Goal: Task Accomplishment & Management: Complete application form

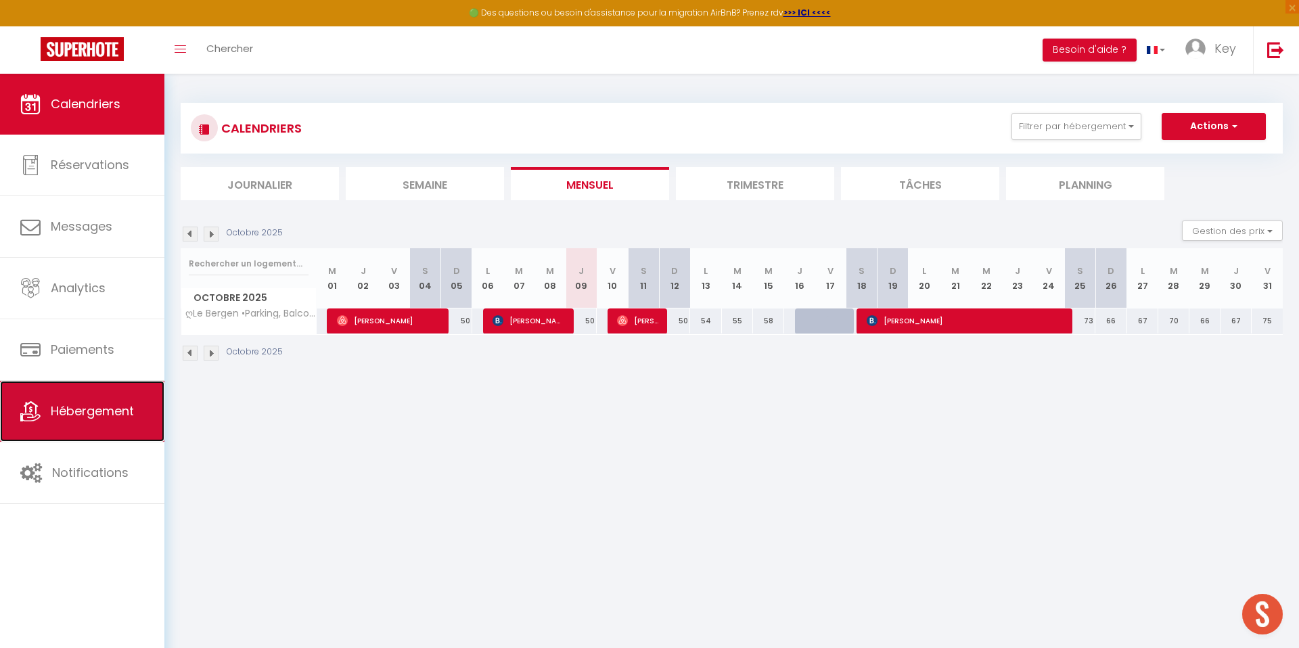
click at [62, 425] on link "Hébergement" at bounding box center [82, 411] width 164 height 61
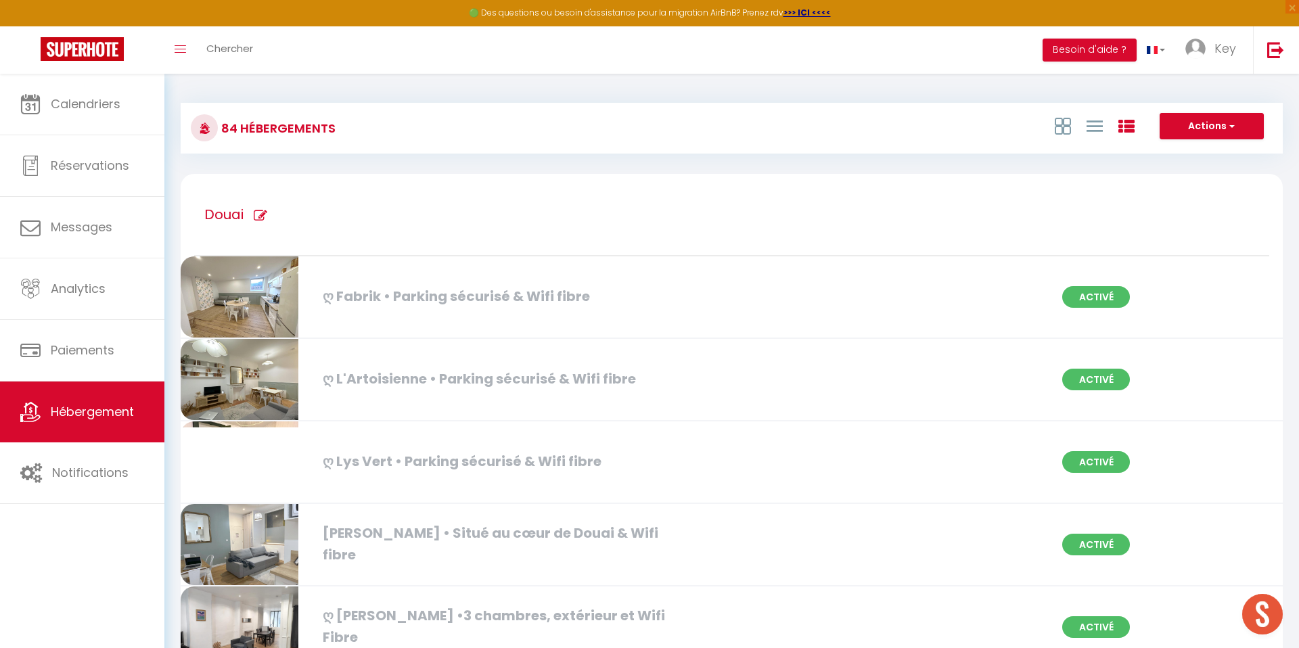
scroll to position [5532, 0]
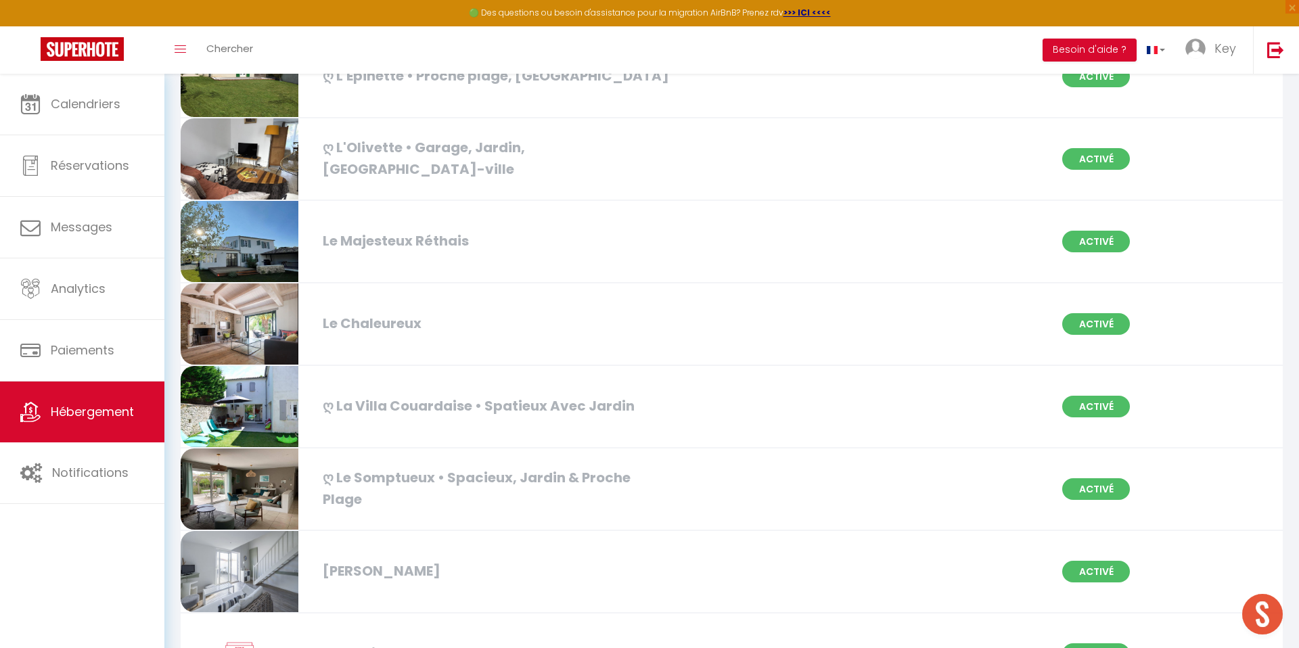
click at [559, 342] on div "Le Chaleureux Activé" at bounding box center [731, 324] width 1119 height 83
select select "3"
select select "2"
select select "1"
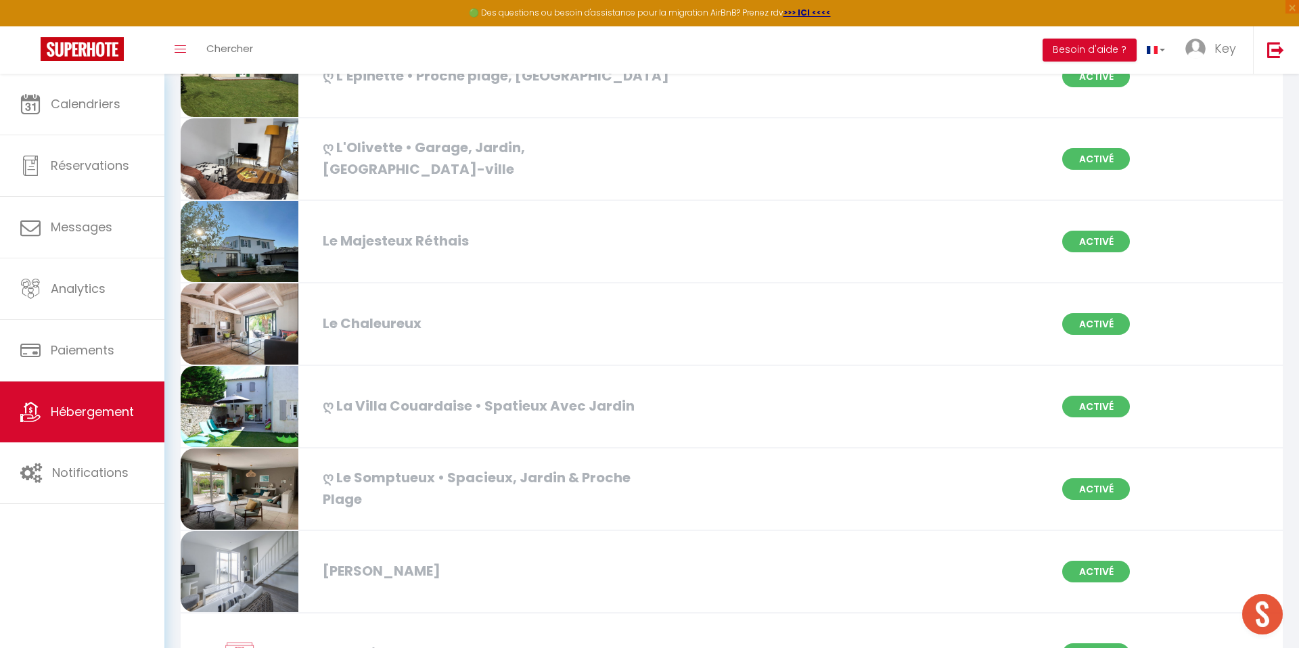
select select
select select "28"
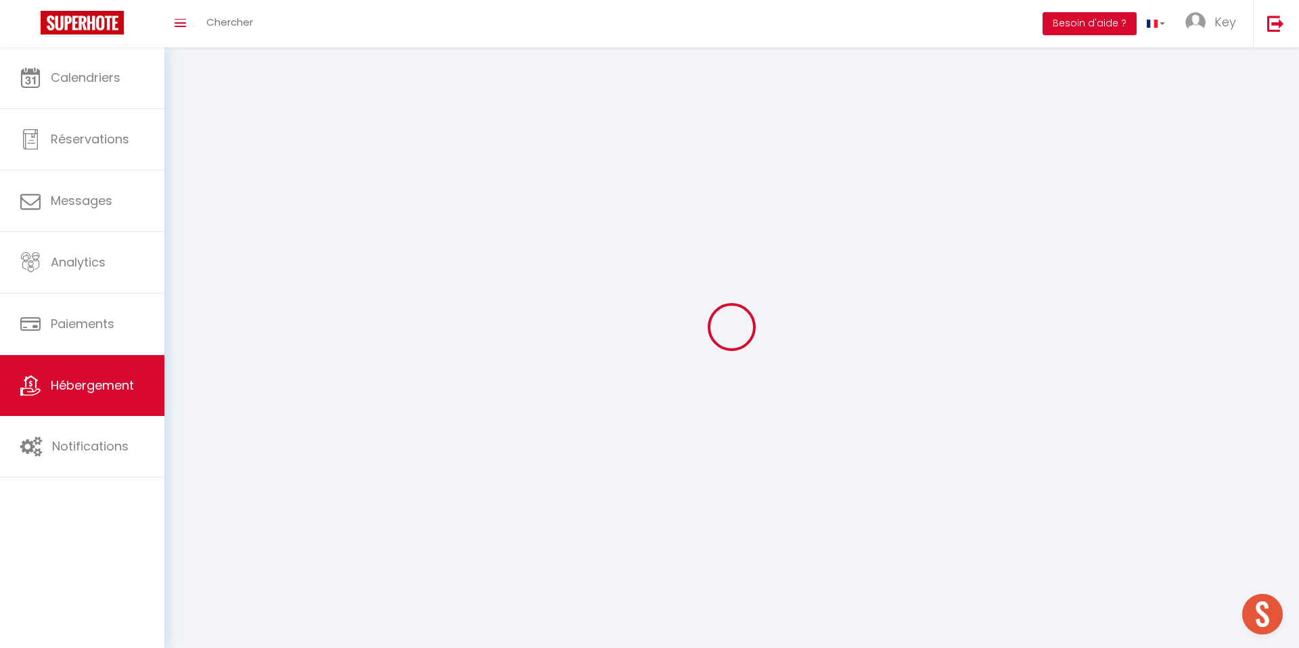
select select
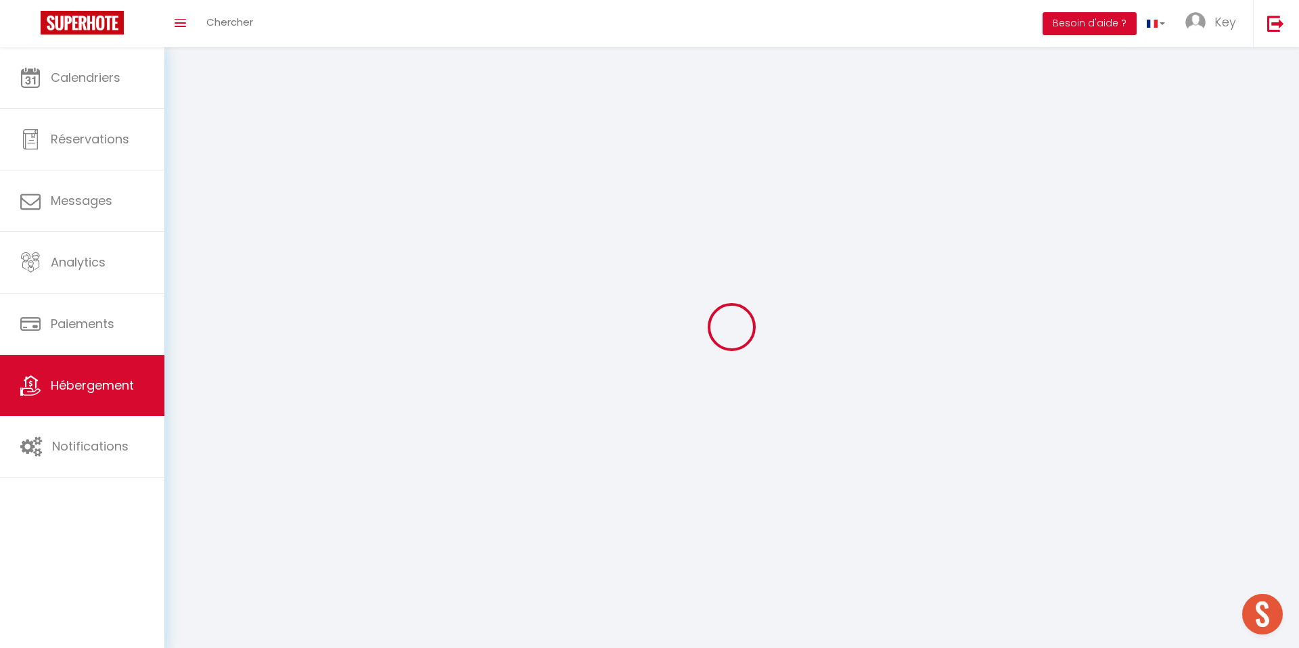
select select
checkbox input "false"
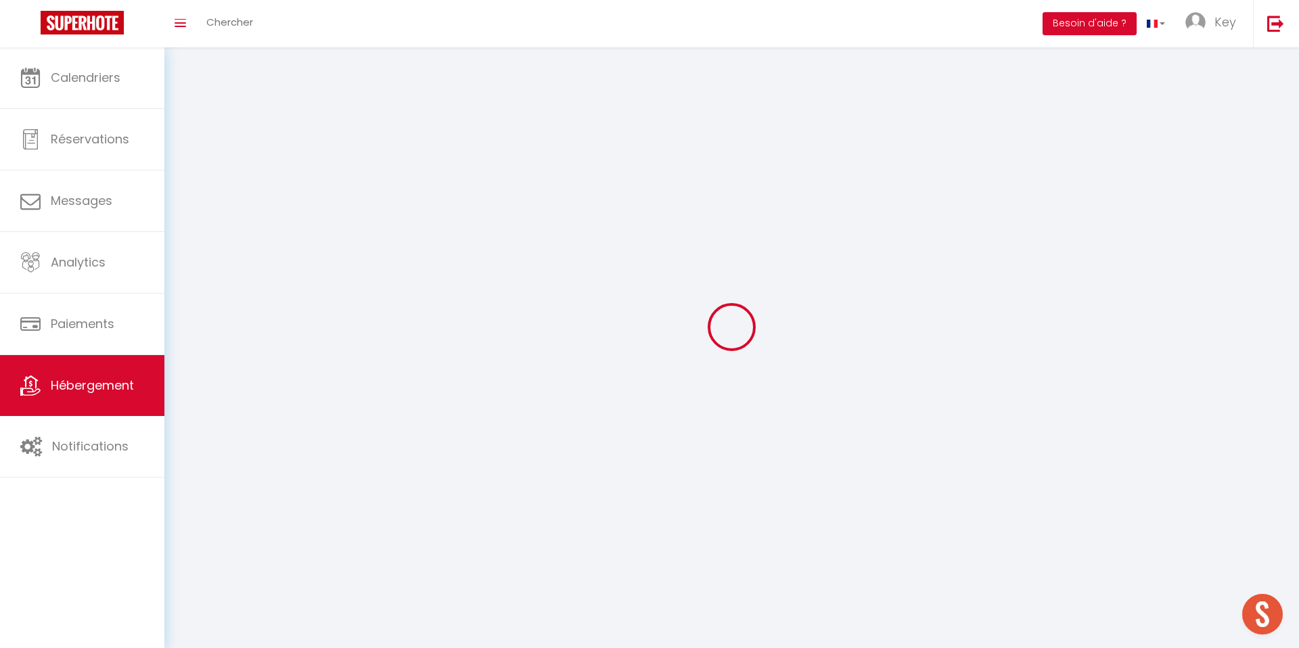
select select
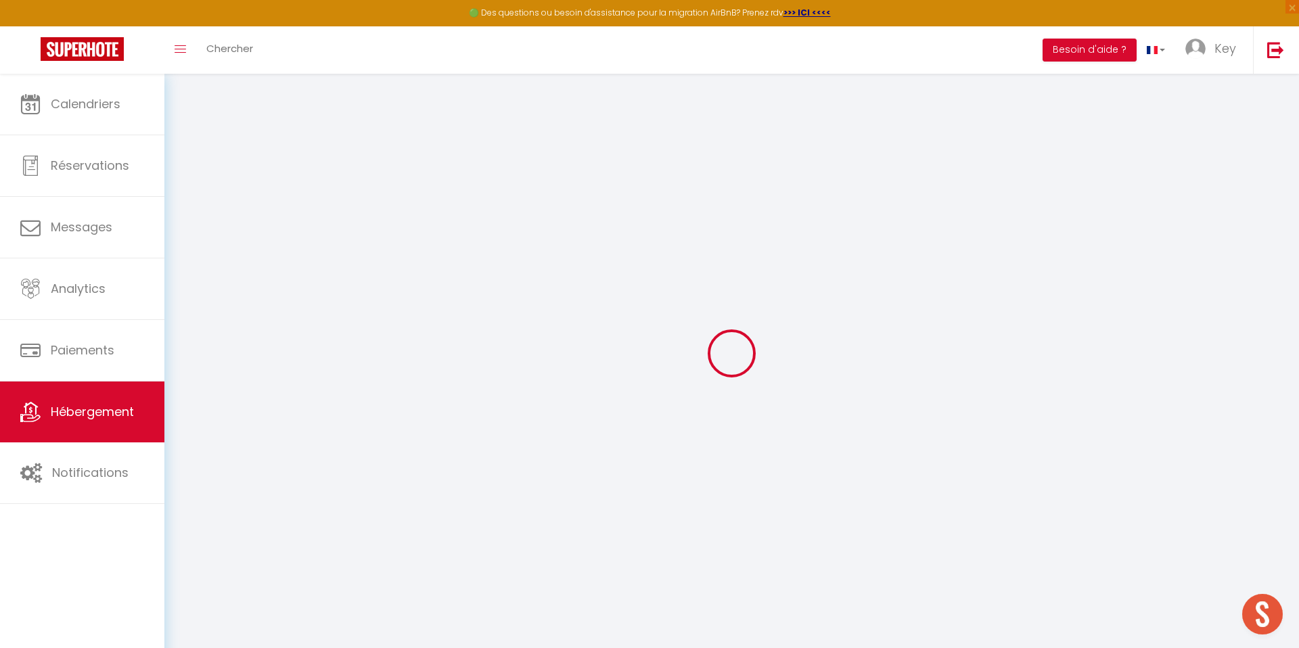
select select
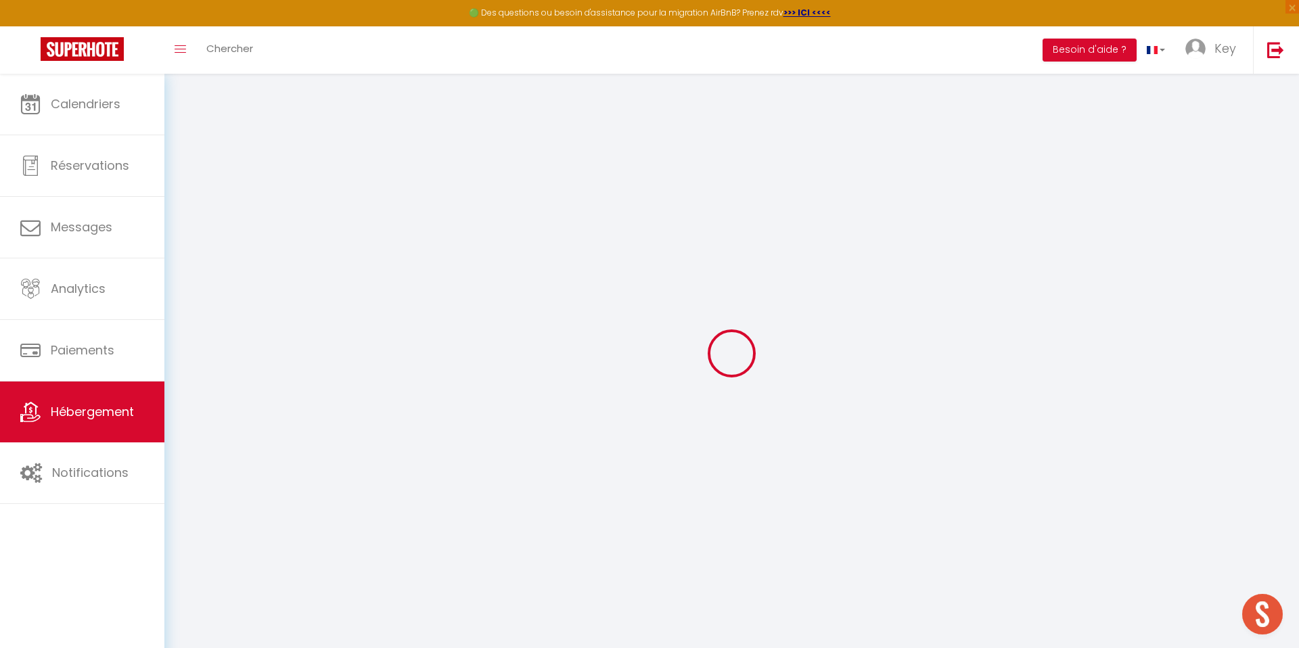
select select
checkbox input "false"
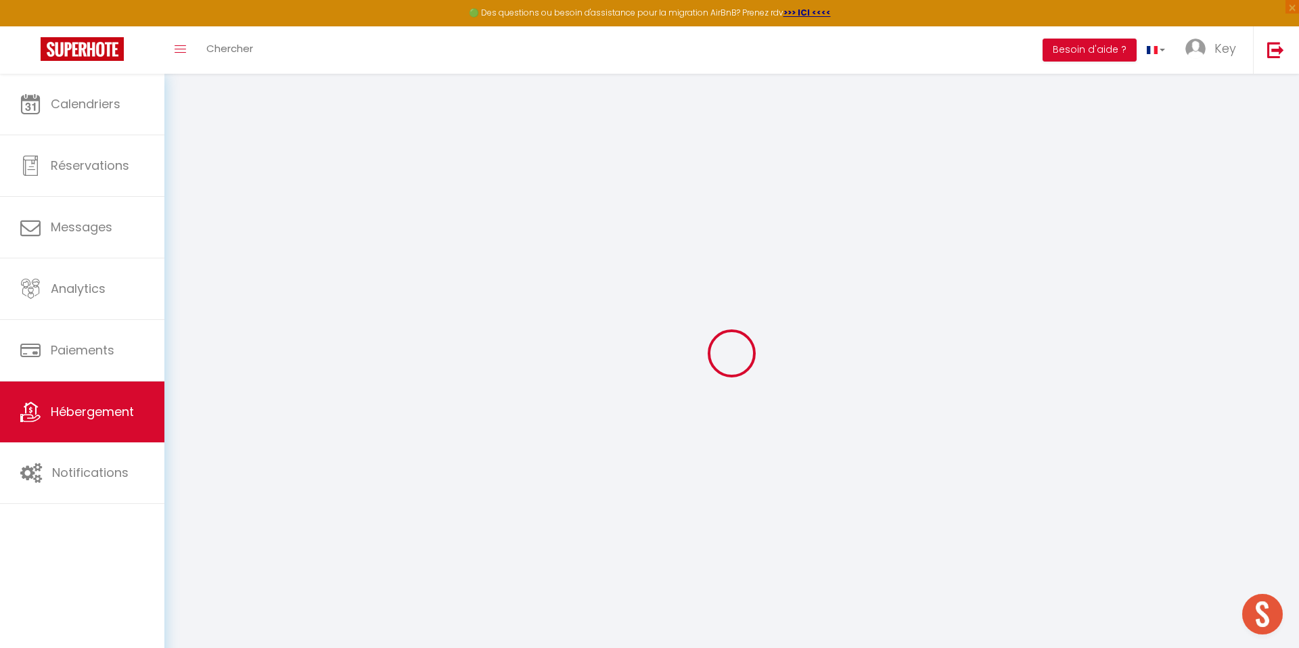
select select
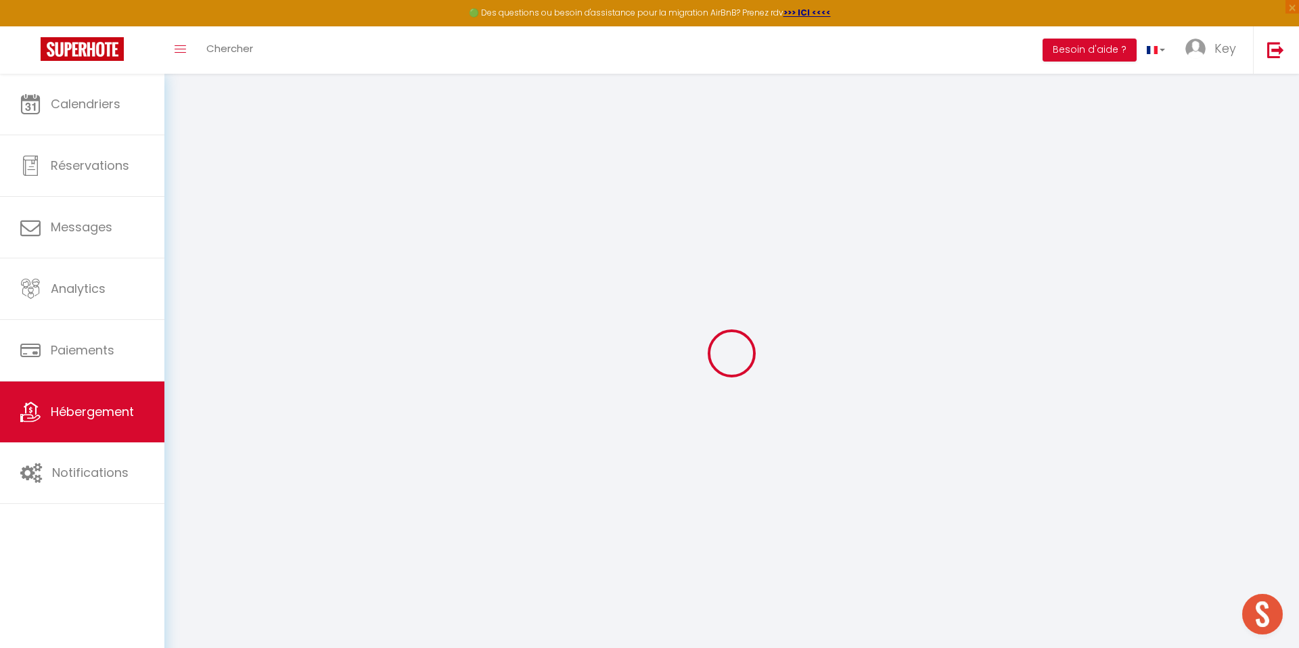
select select
checkbox input "false"
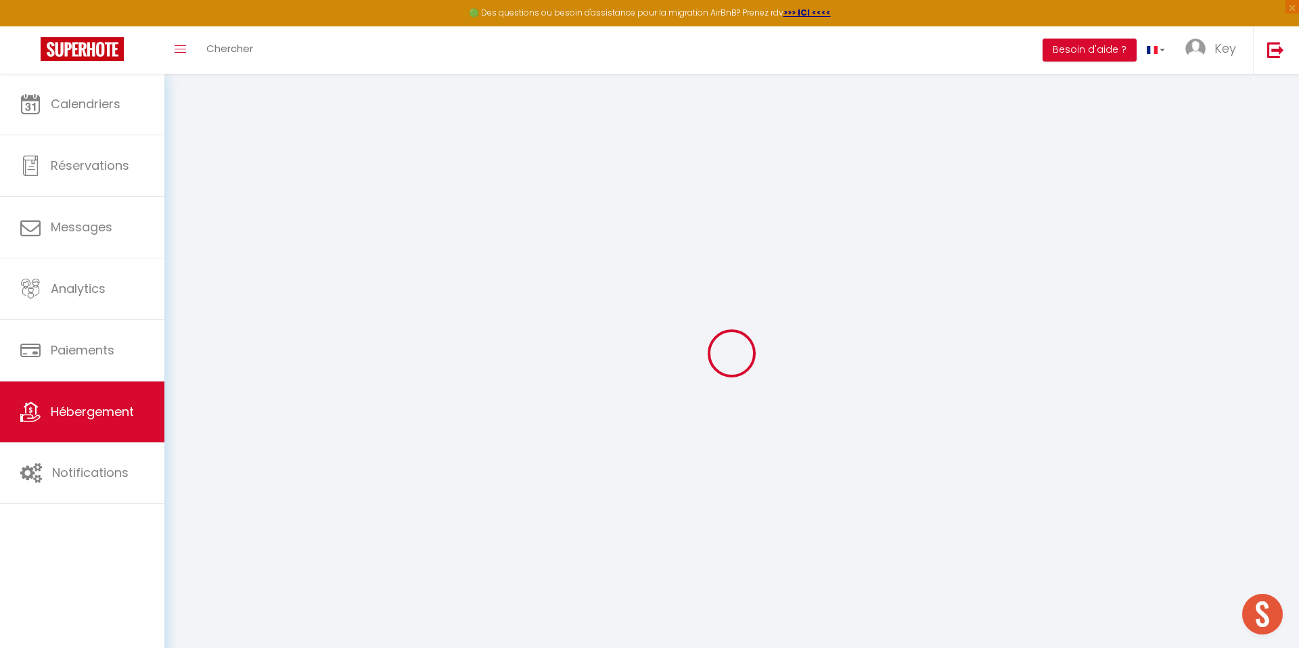
checkbox input "false"
select select
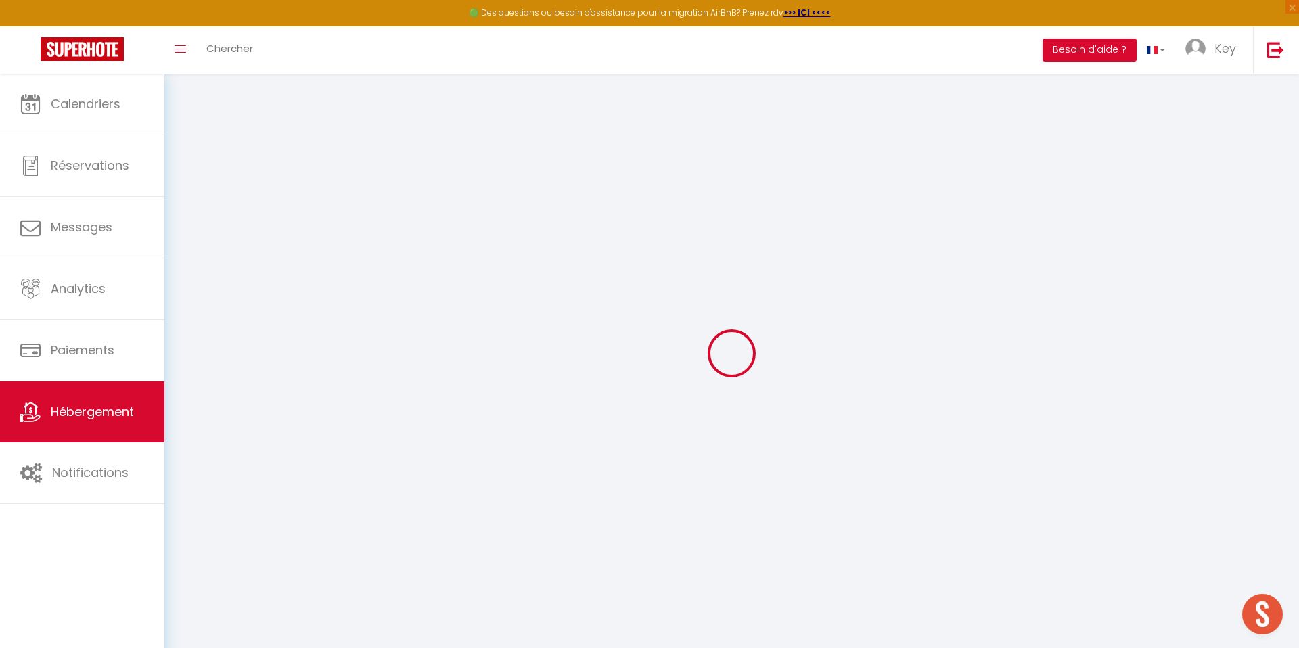
select select
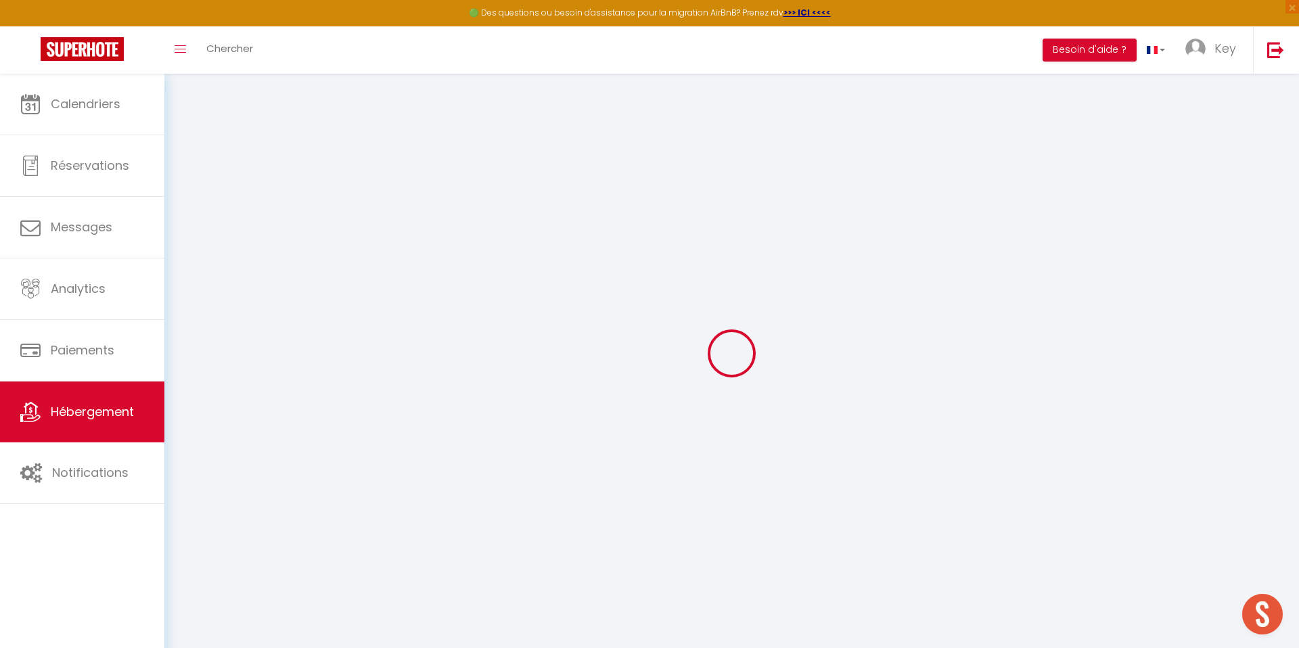
checkbox input "false"
select select
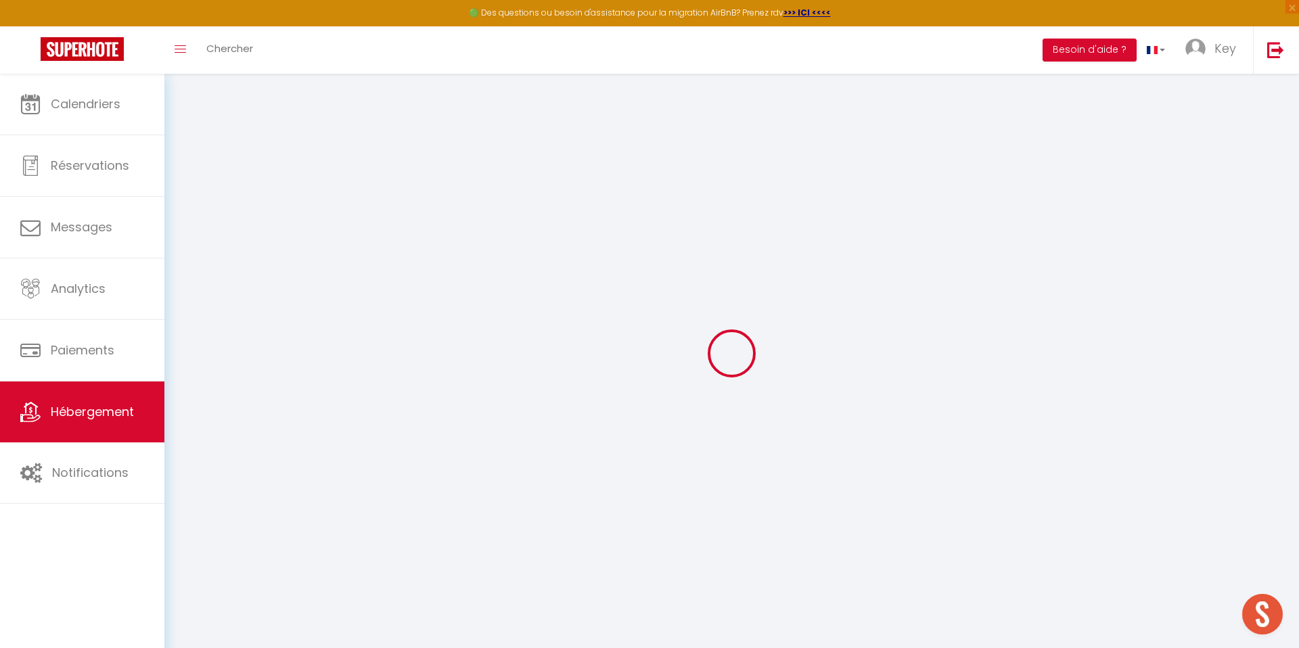
select select
type input "Le Chaleureux"
select select "10"
select select "5"
select select "4"
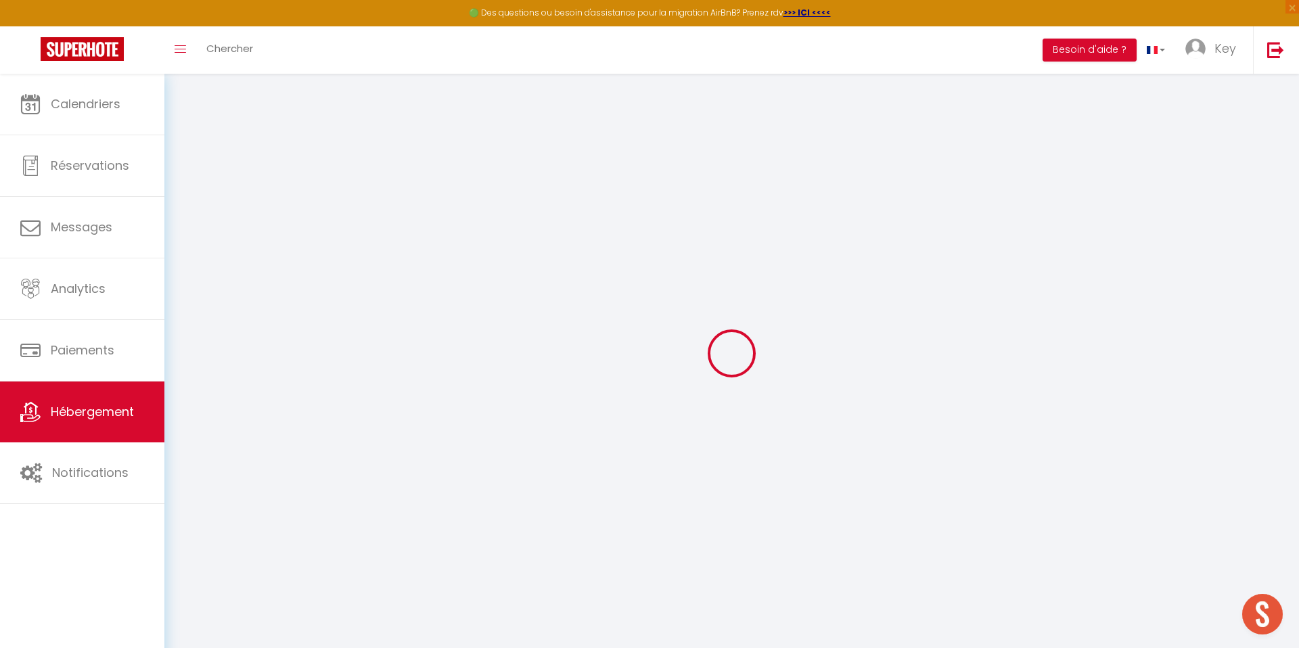
type input "200"
type input "330"
select select
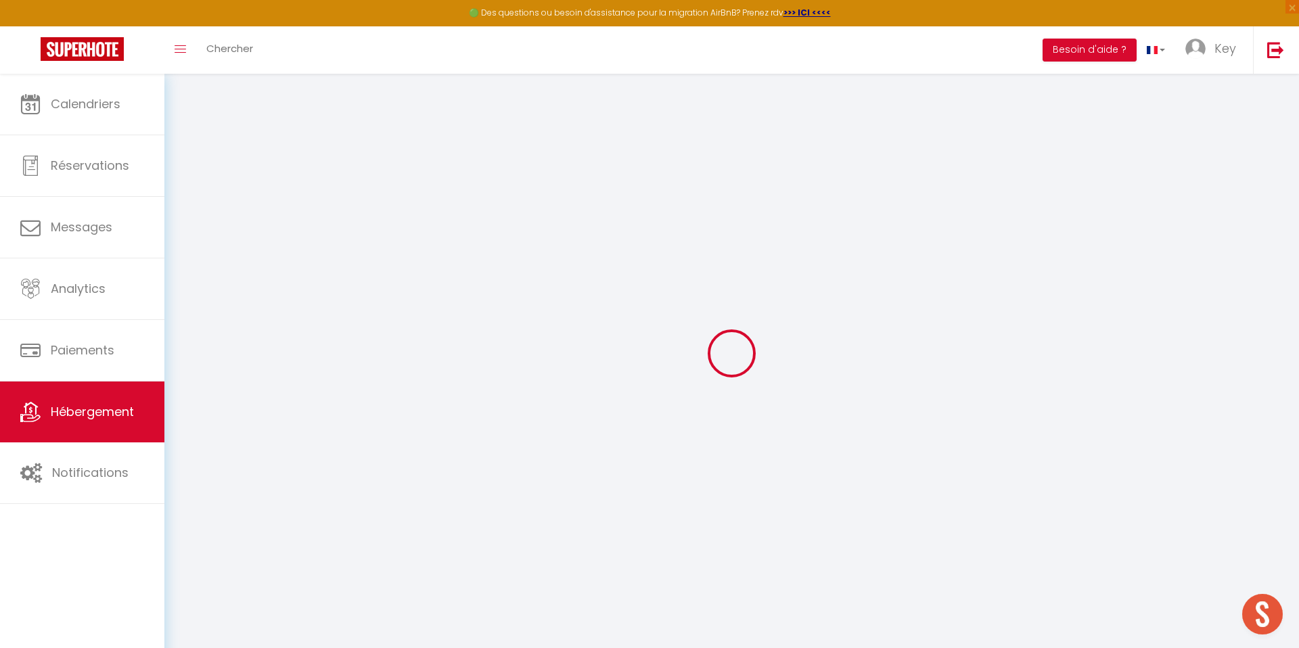
select select
type input "[STREET_ADDRESS]"
type input "17670"
type input "La-Couarde-[GEOGRAPHIC_DATA]"
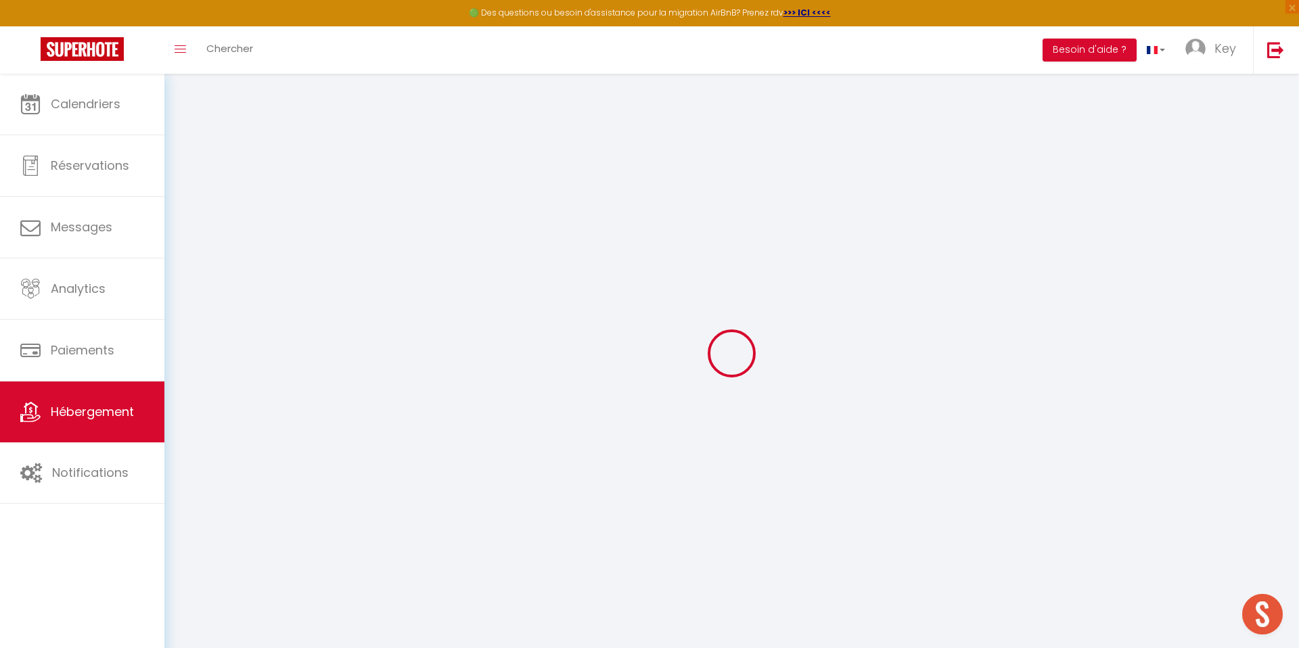
type input "[EMAIL_ADDRESS][DOMAIN_NAME]"
select select "5091"
checkbox input "true"
checkbox input "false"
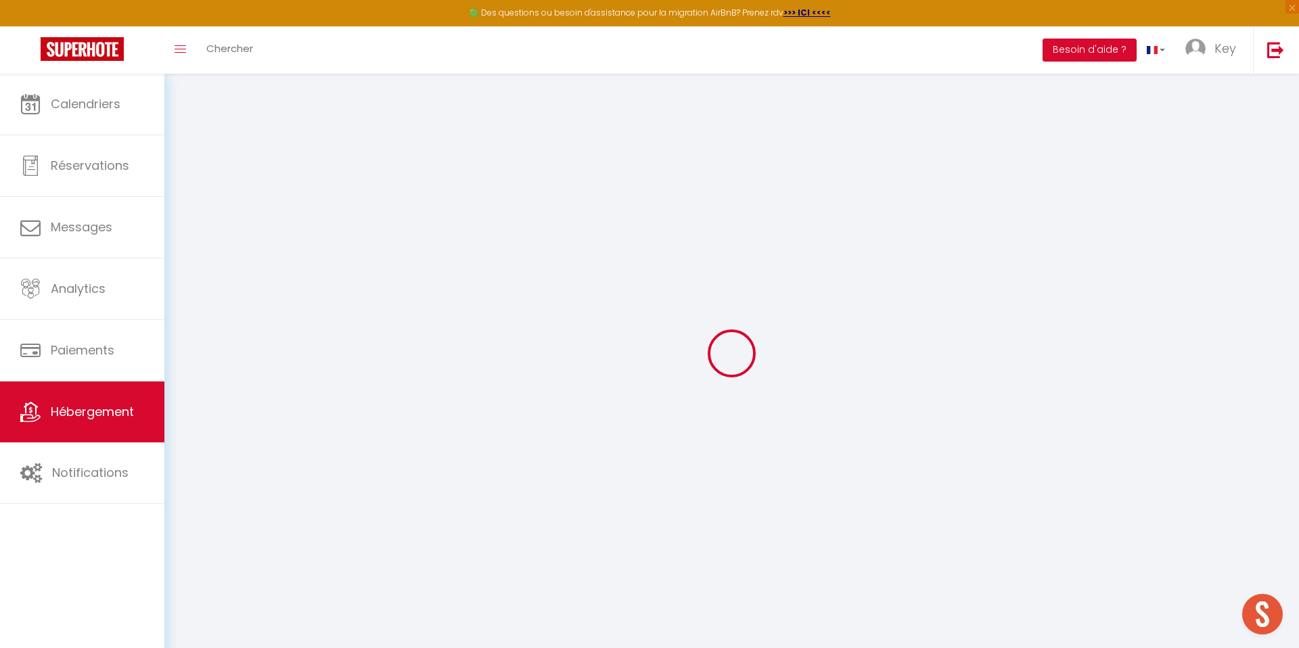
checkbox input "false"
type input "0"
select select
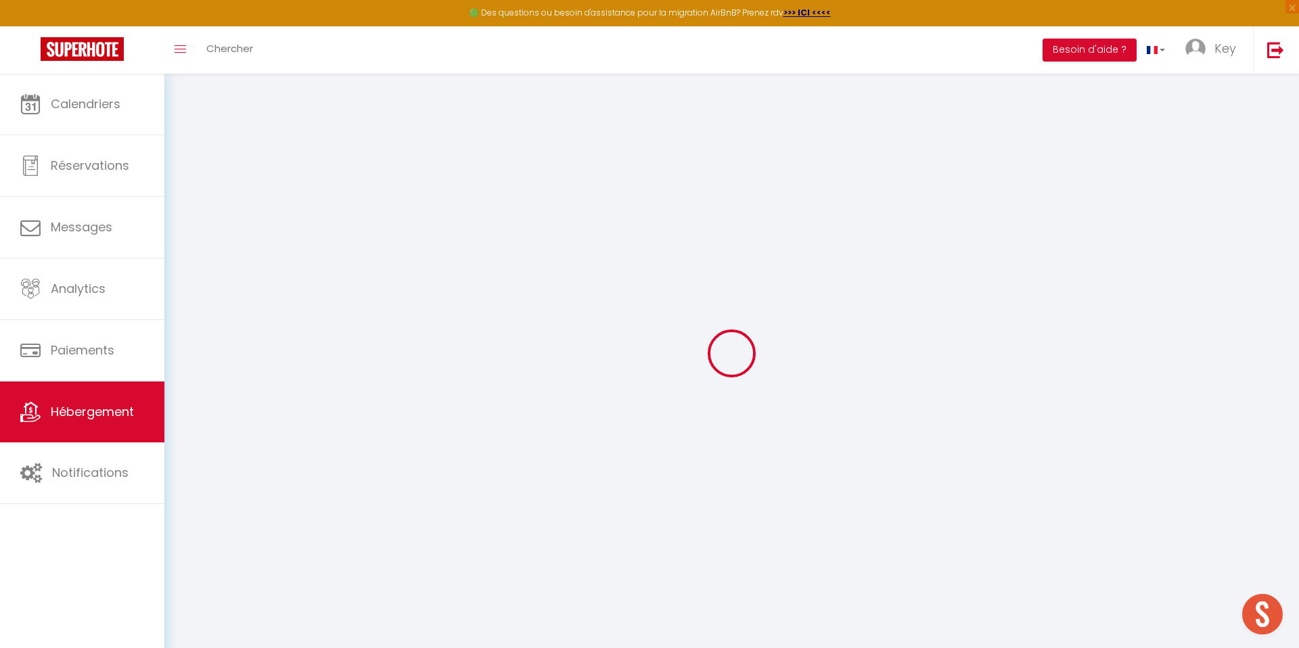
select select
checkbox input "true"
checkbox input "false"
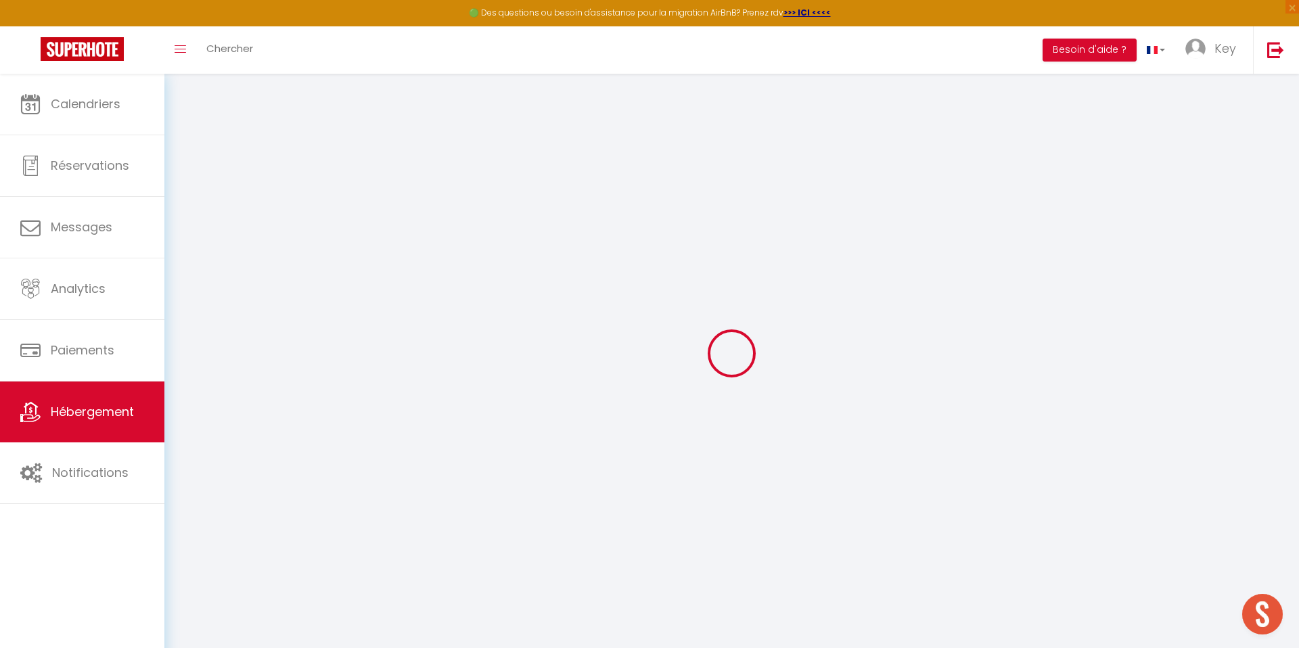
checkbox input "false"
checkbox input "true"
checkbox input "false"
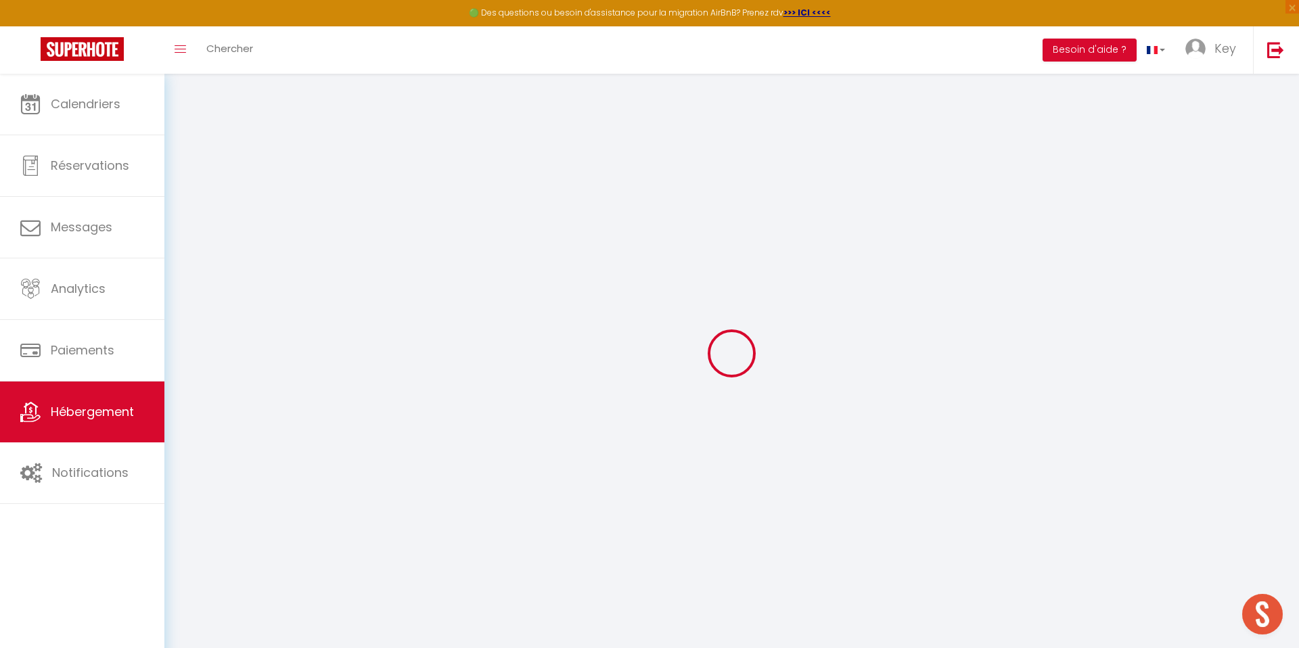
checkbox input "false"
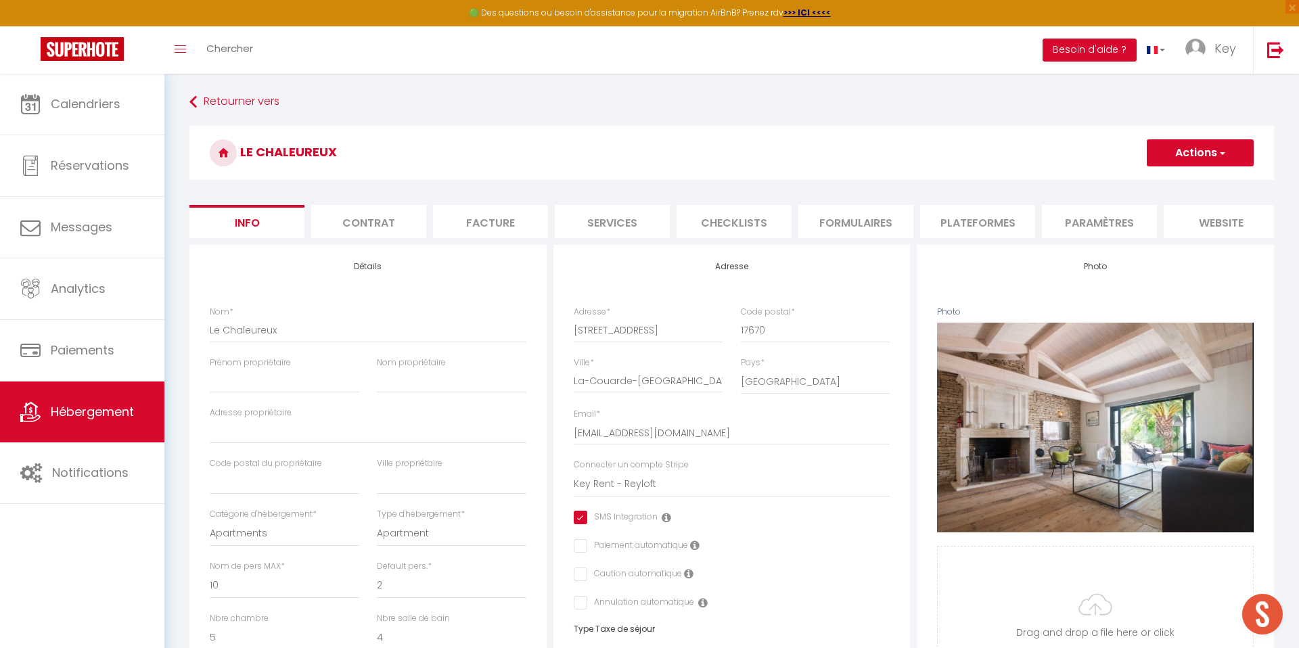
checkbox input "true"
checkbox input "false"
click at [310, 390] on input "Prénom propriétaire" at bounding box center [284, 381] width 149 height 24
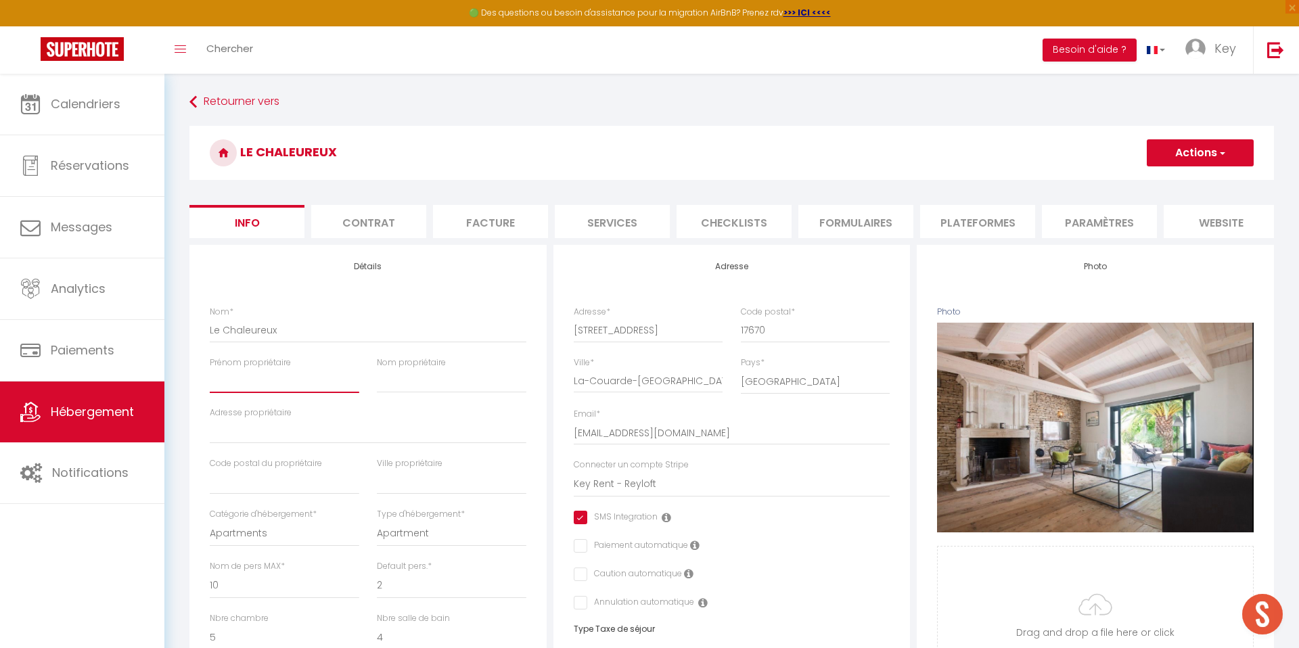
paste input "[URL][DOMAIN_NAME]"
type input "[URL][DOMAIN_NAME]"
checkbox input "true"
checkbox input "false"
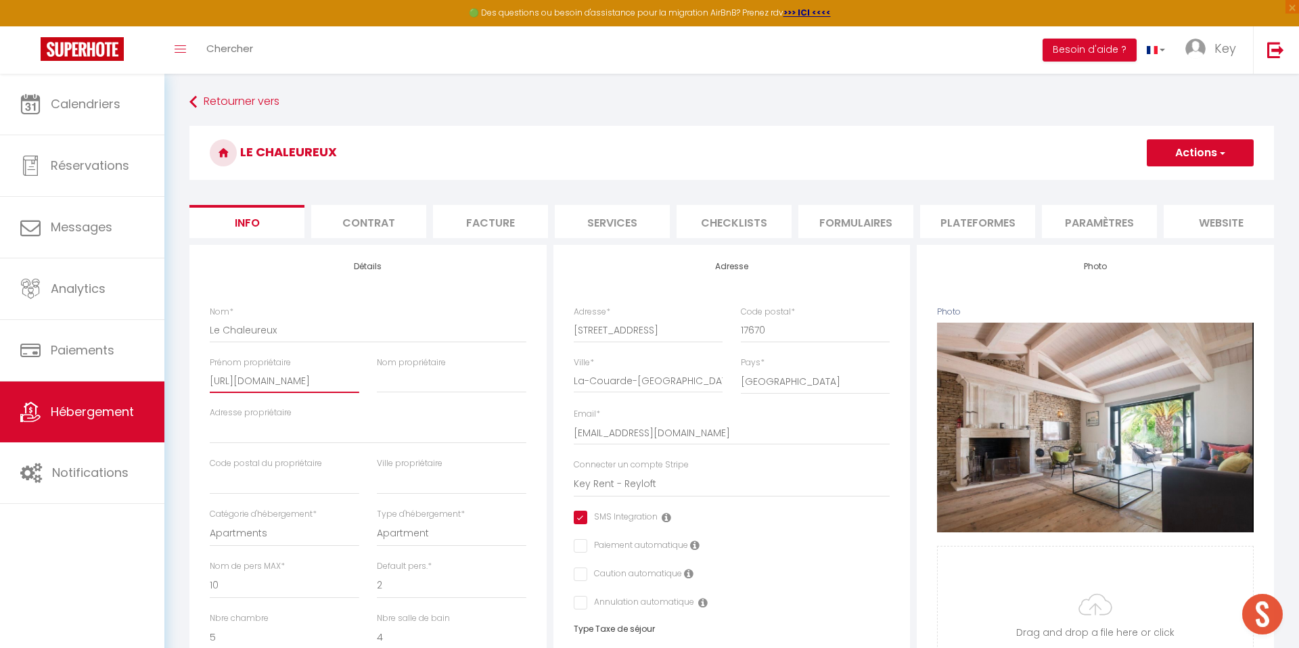
checkbox input "false"
type input "[URL][DOMAIN_NAME]"
click at [1193, 158] on button "Actions" at bounding box center [1200, 152] width 107 height 27
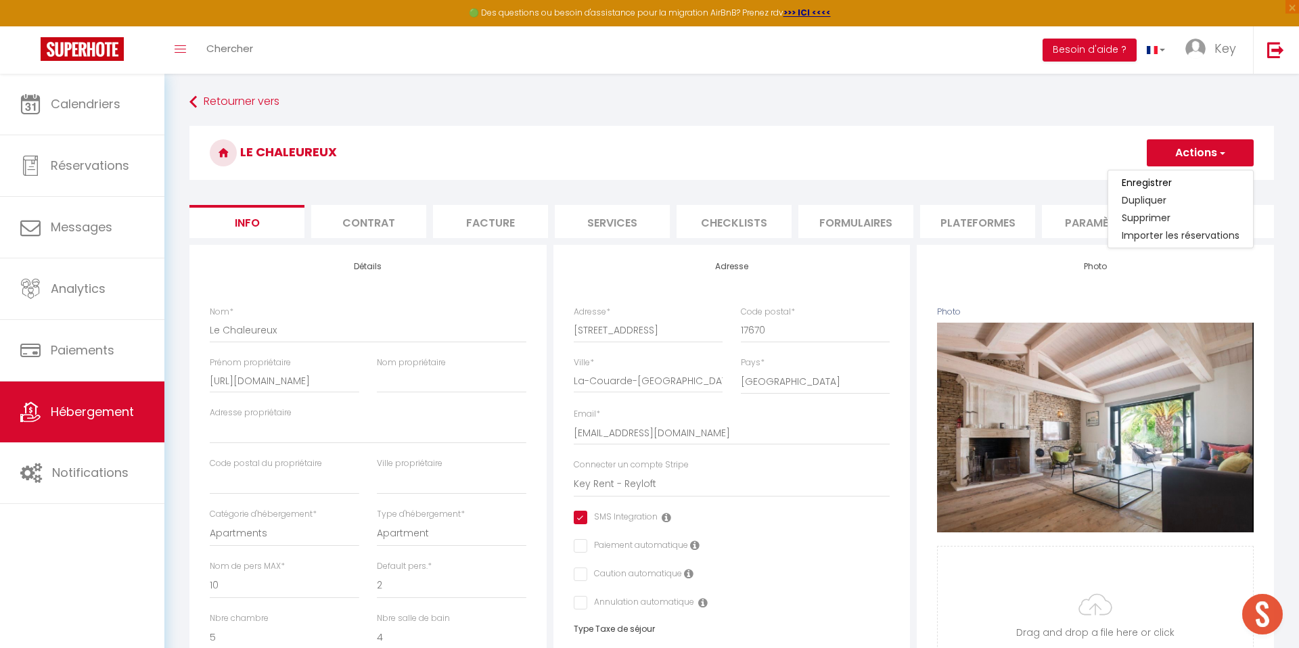
click at [1176, 183] on link "Enregistrer" at bounding box center [1180, 183] width 145 height 18
click at [1165, 149] on button "Actions" at bounding box center [1200, 152] width 107 height 27
click at [1141, 180] on input "Enregistrer" at bounding box center [1147, 183] width 50 height 14
